Goal: Transaction & Acquisition: Purchase product/service

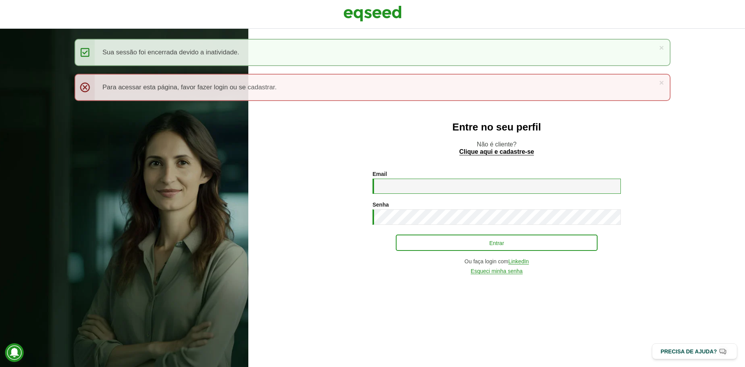
type input "**********"
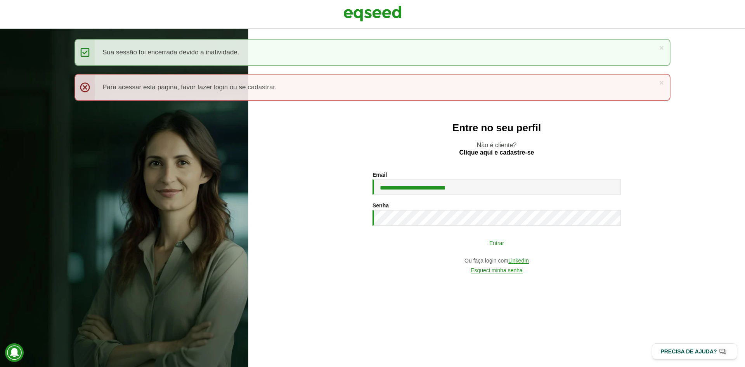
click at [527, 243] on button "Entrar" at bounding box center [497, 242] width 202 height 15
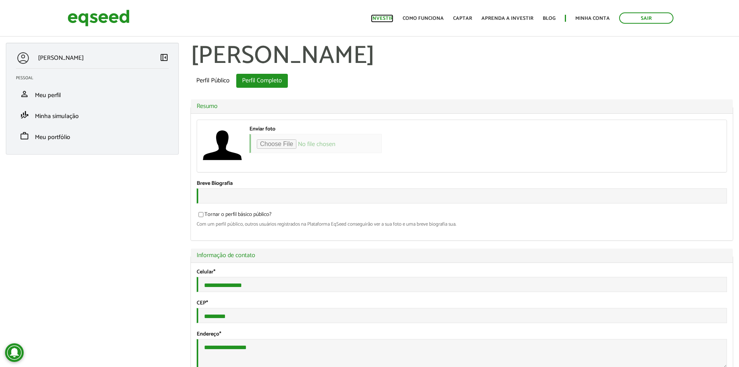
click at [392, 21] on link "Investir" at bounding box center [382, 18] width 23 height 5
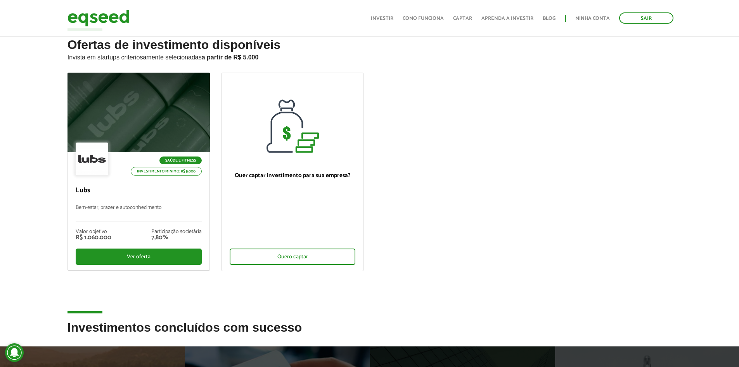
scroll to position [39, 0]
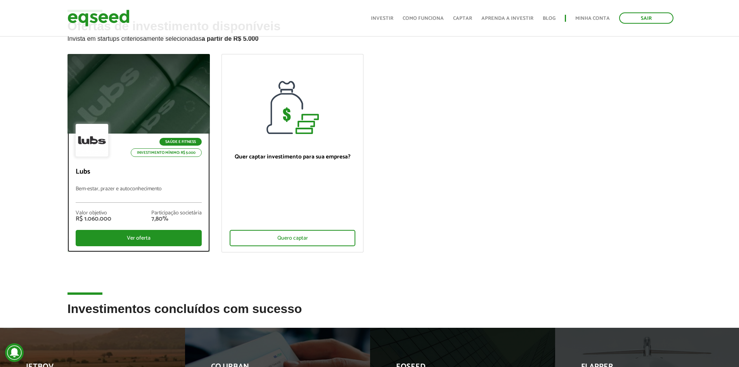
click at [130, 77] on div at bounding box center [138, 93] width 171 height 95
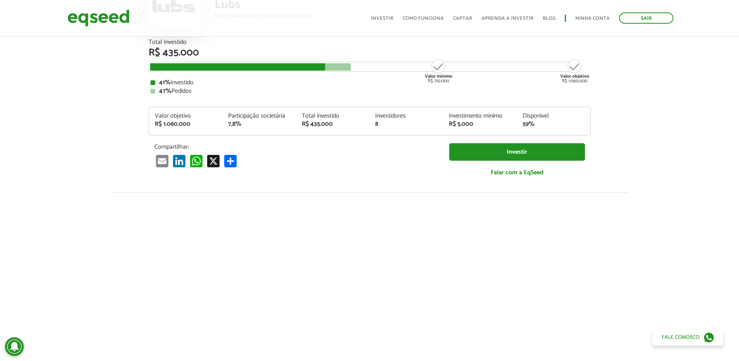
scroll to position [78, 0]
